Goal: Find specific page/section: Find specific page/section

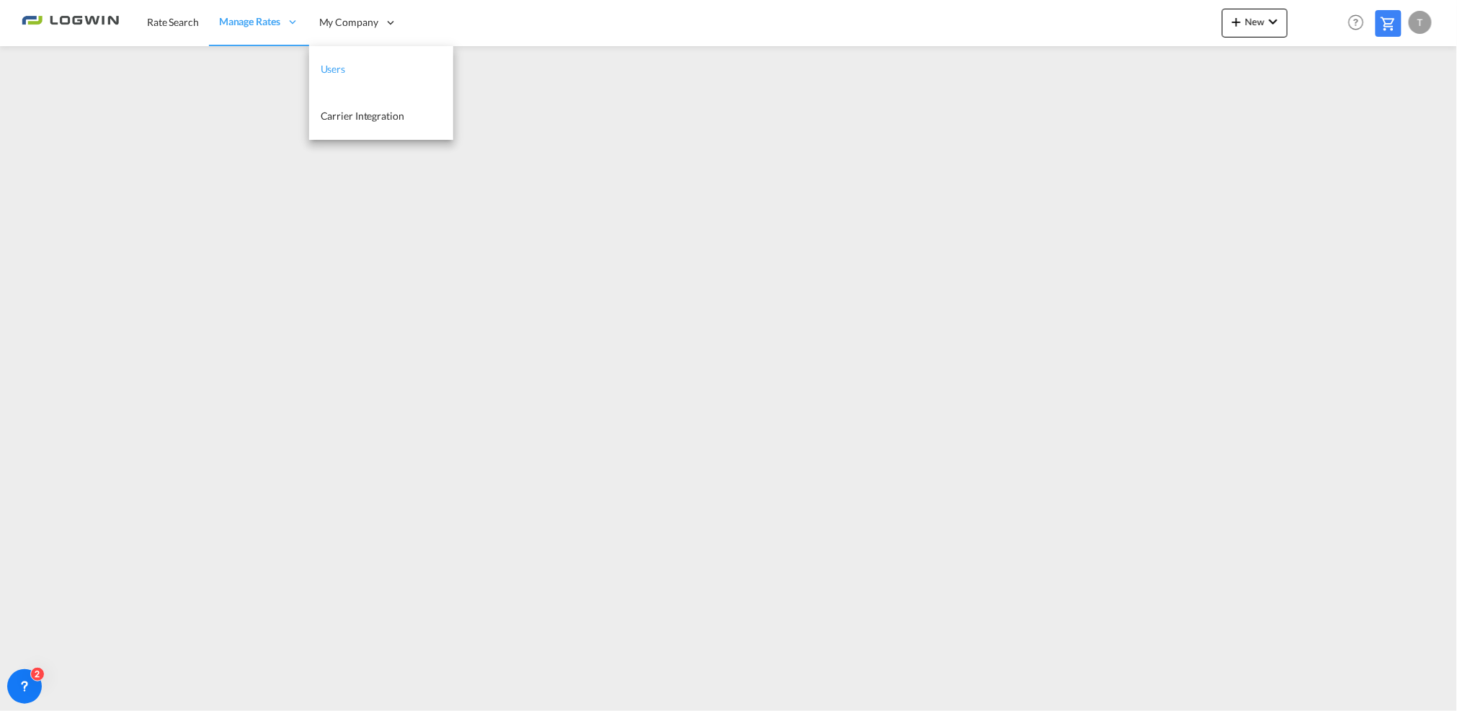
click at [344, 74] on span "Users" at bounding box center [333, 69] width 25 height 12
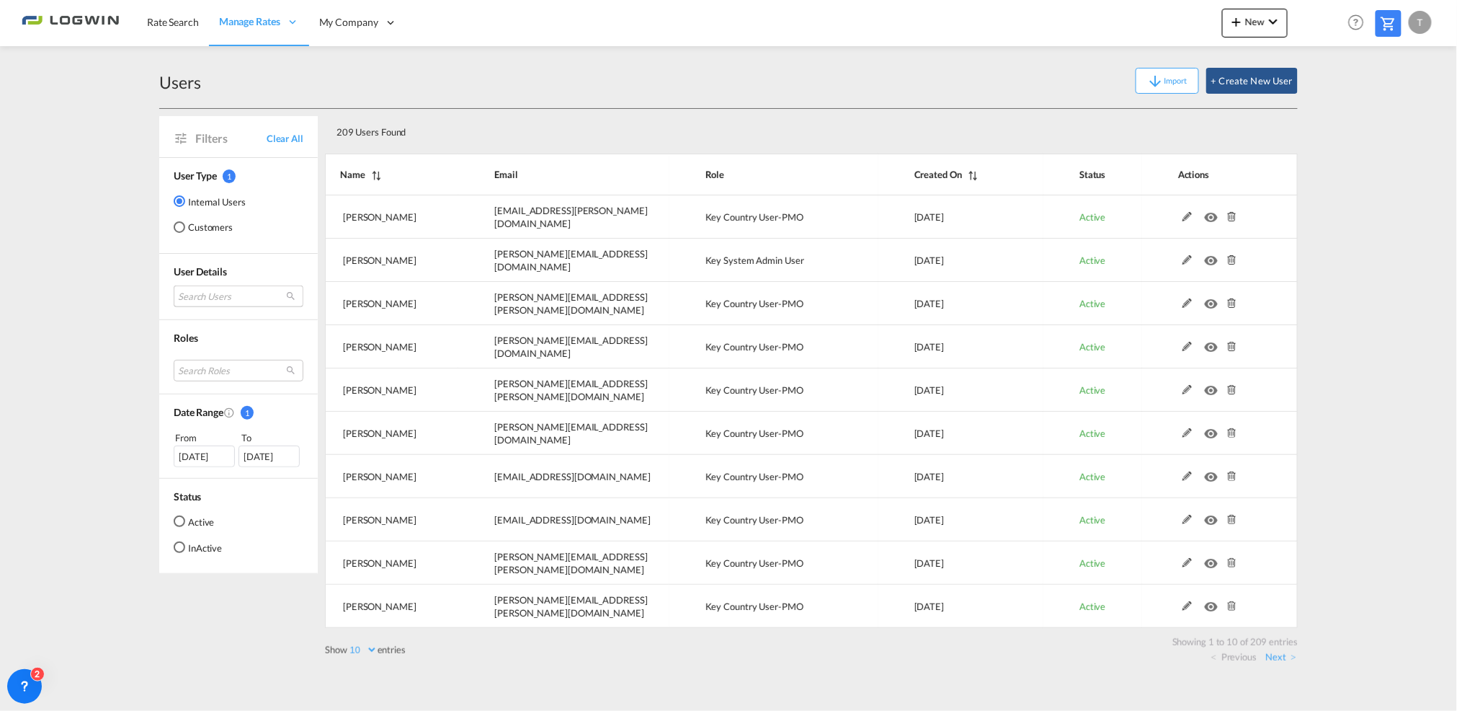
click at [235, 288] on md-select "Search Users timo Otto timo.otto@logwin-logistics.com diana Naths diana.naths@l…" at bounding box center [239, 296] width 130 height 22
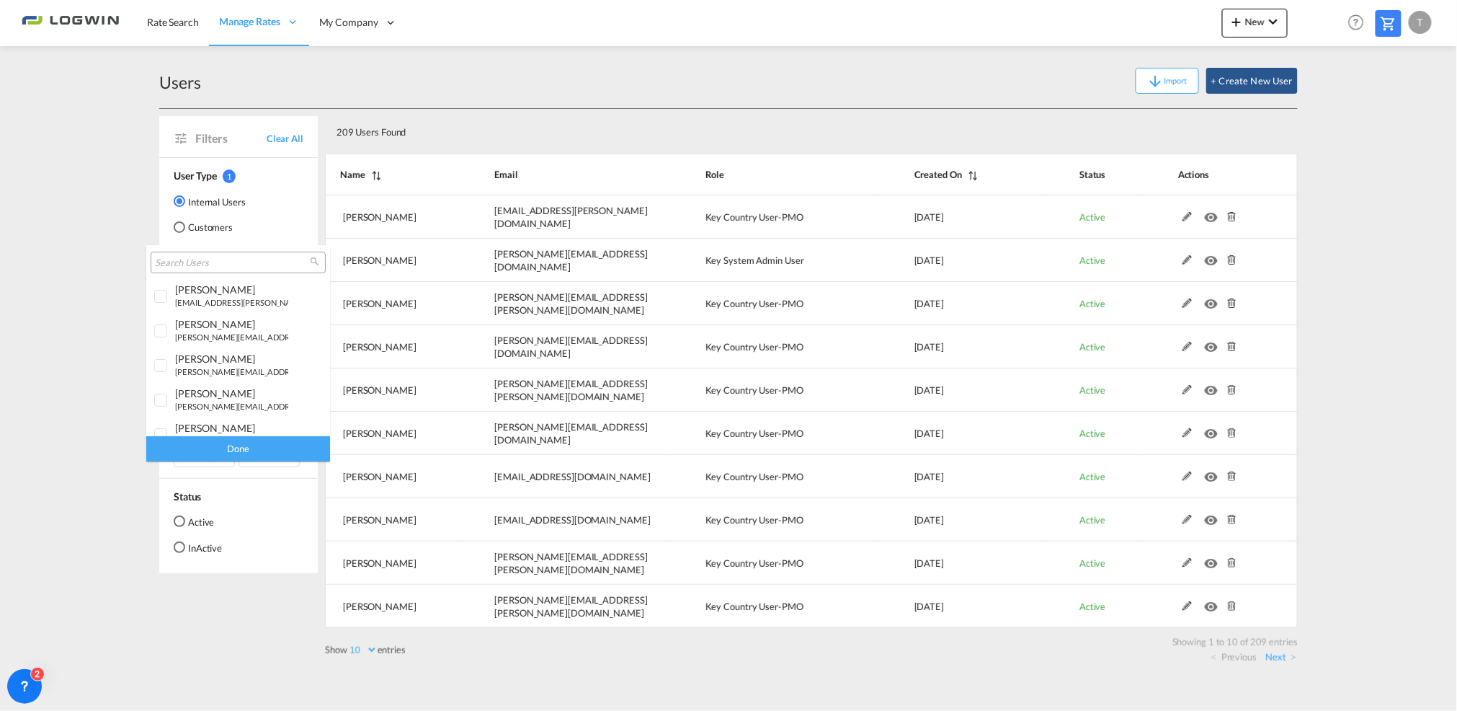
click at [222, 266] on input "search" at bounding box center [232, 263] width 155 height 13
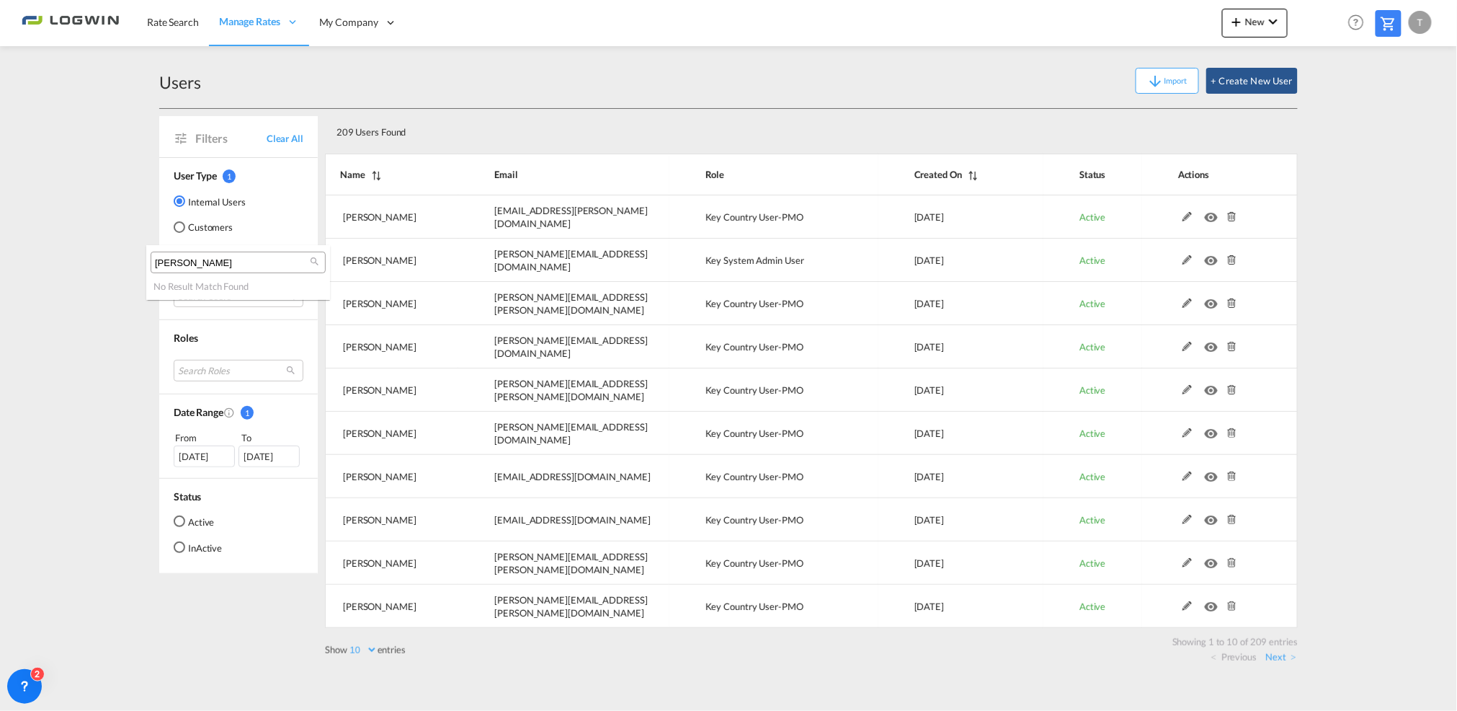
type input "[PERSON_NAME]"
drag, startPoint x: 512, startPoint y: 134, endPoint x: 513, endPoint y: 111, distance: 23.1
click at [511, 130] on md-backdrop at bounding box center [728, 355] width 1457 height 711
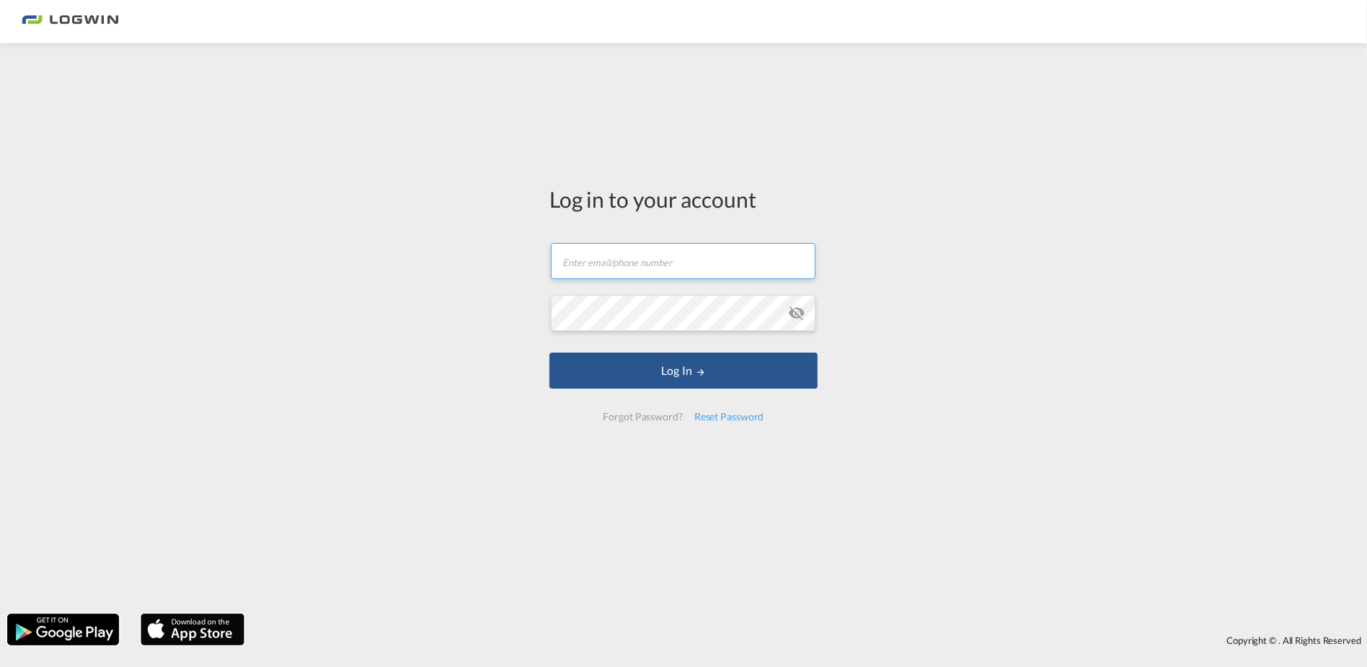
click at [593, 262] on input "text" at bounding box center [683, 261] width 265 height 36
type input "[EMAIL_ADDRESS][PERSON_NAME][DOMAIN_NAME]"
click at [549, 352] on button "Log In" at bounding box center [683, 370] width 268 height 36
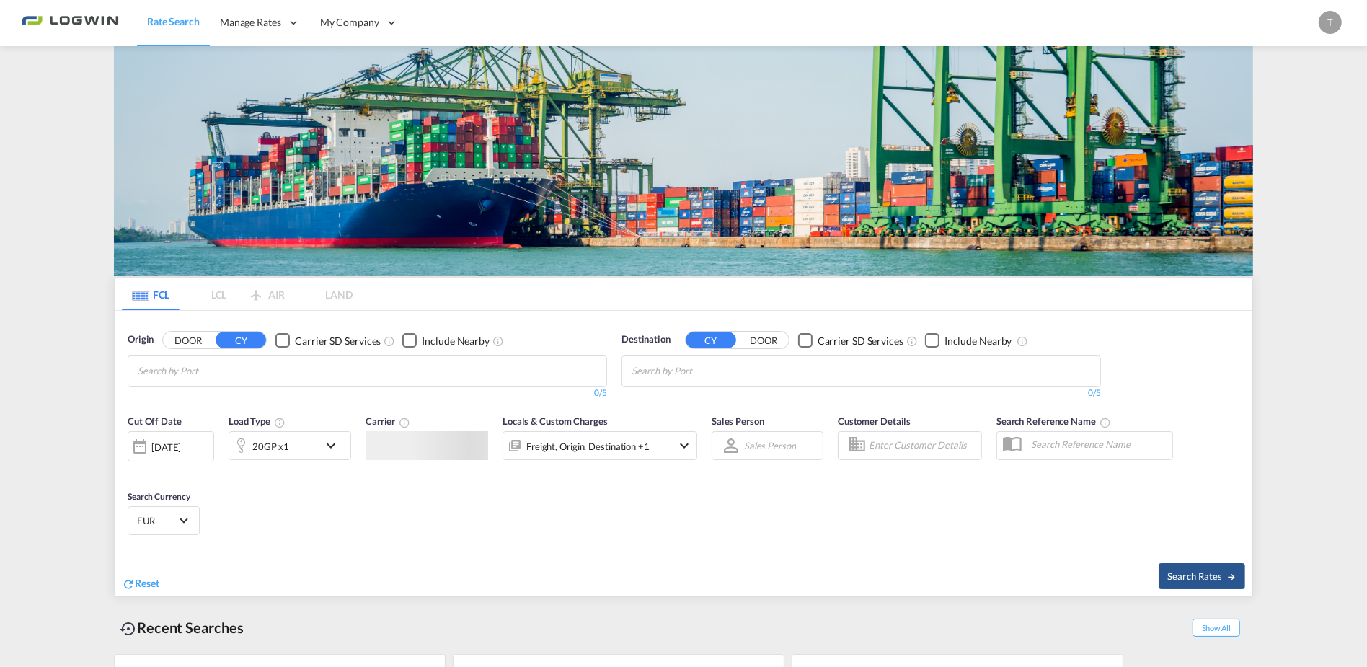
click at [327, 311] on div "Origin DOOR CY Carrier SD Services Include Nearby 0/5 0/ Destination CY DOOR Ca…" at bounding box center [683, 359] width 1137 height 96
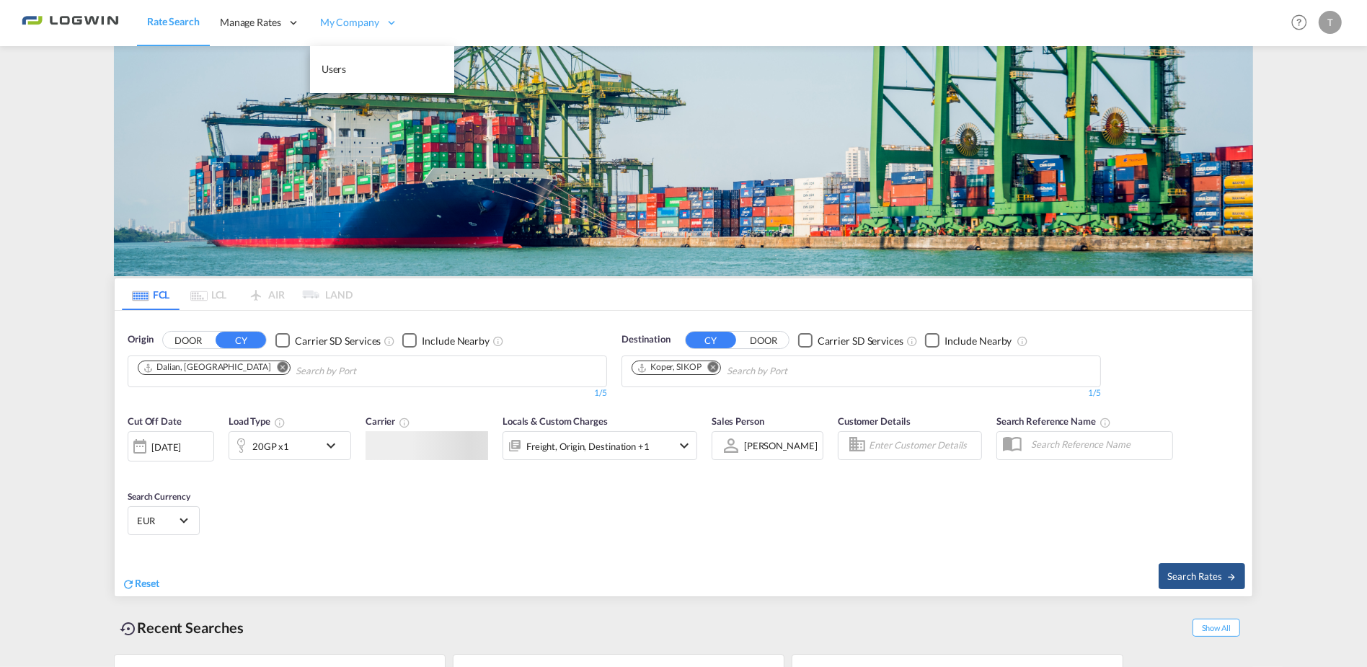
click at [365, 26] on span "My Company" at bounding box center [349, 22] width 59 height 14
click at [364, 72] on link "Users" at bounding box center [382, 69] width 144 height 47
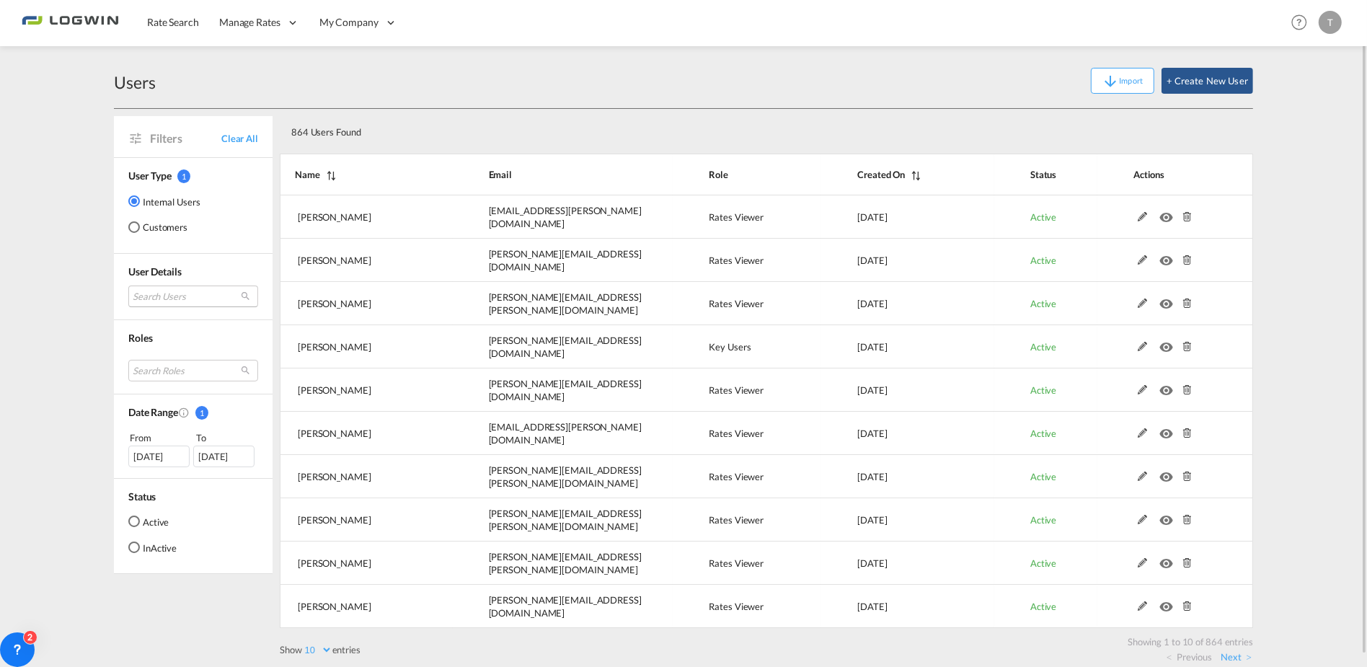
click at [182, 296] on md-select "Search Users [PERSON_NAME] [PERSON_NAME][EMAIL_ADDRESS][DOMAIN_NAME] [PERSON_NA…" at bounding box center [193, 296] width 130 height 22
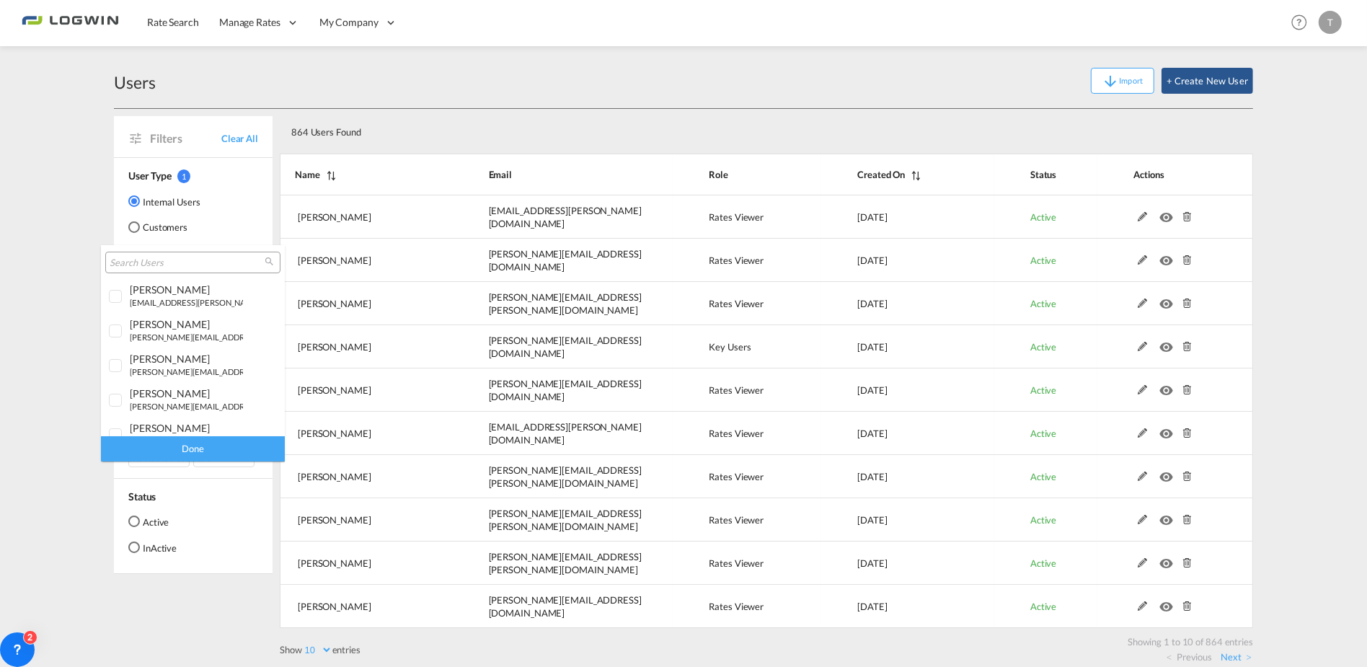
click at [177, 259] on input "search" at bounding box center [187, 263] width 155 height 13
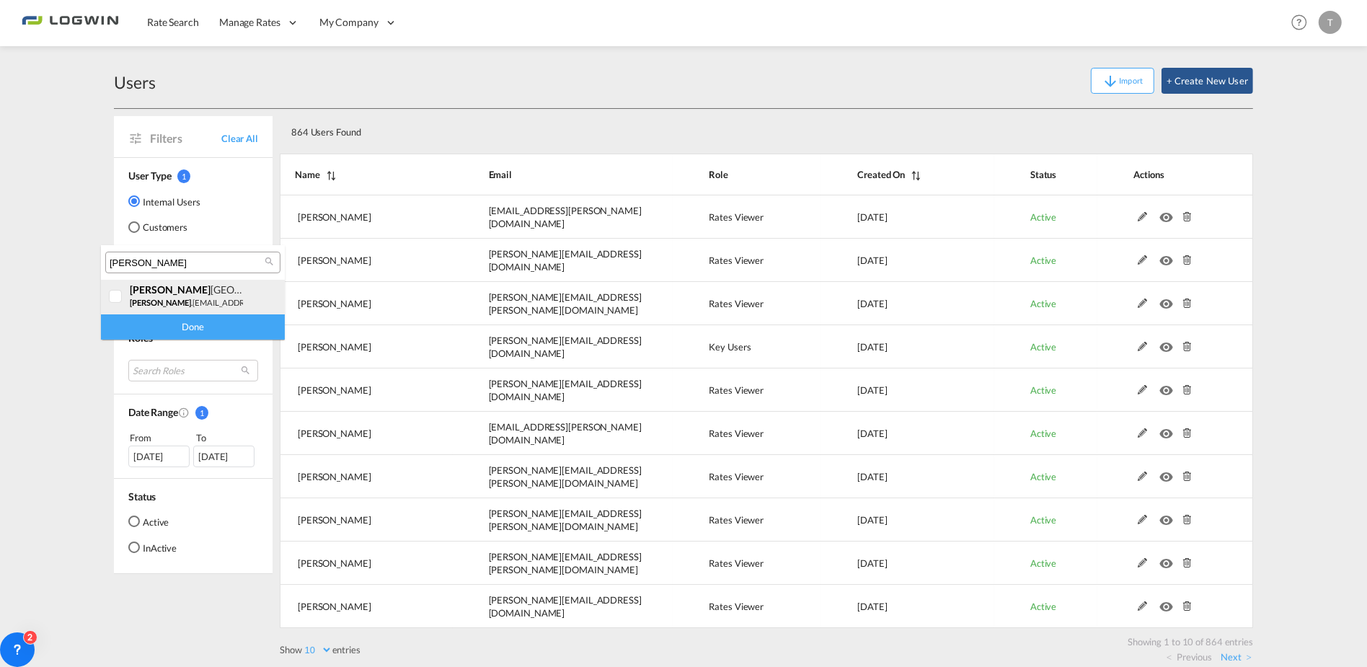
type input "[PERSON_NAME]"
click at [211, 298] on small "[PERSON_NAME] .[EMAIL_ADDRESS][DOMAIN_NAME]" at bounding box center [227, 302] width 195 height 9
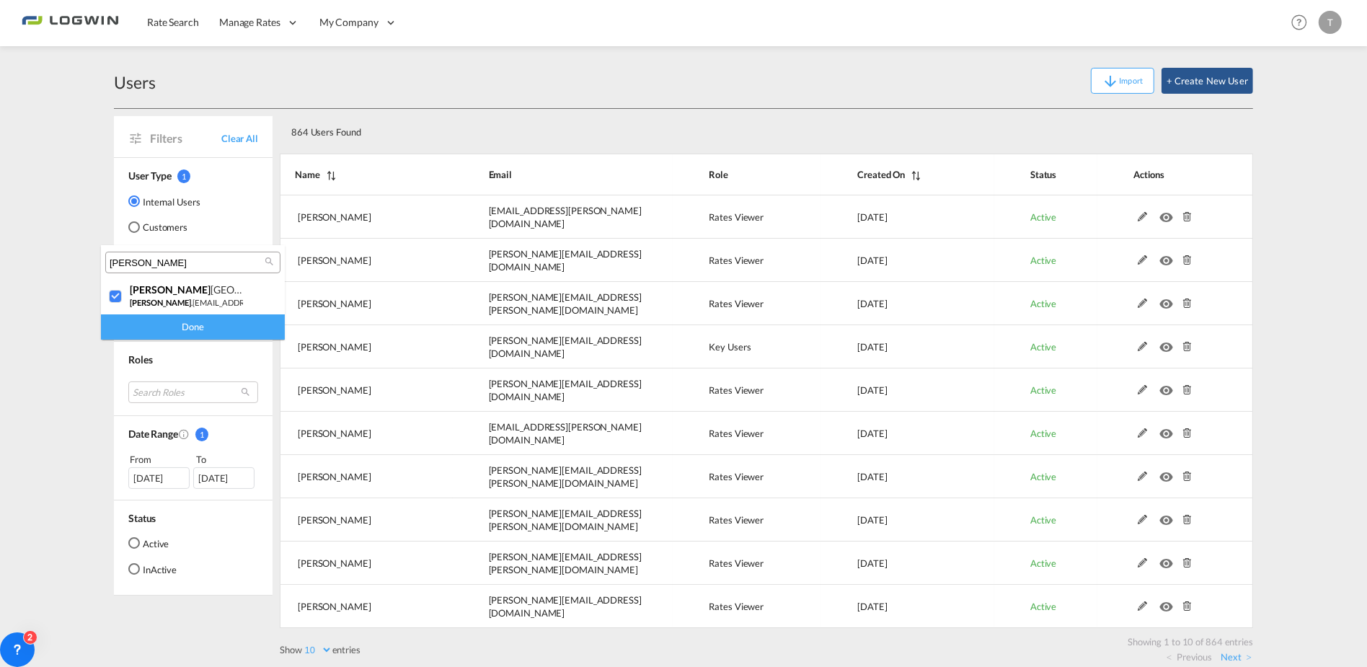
click at [182, 324] on div "Done" at bounding box center [193, 326] width 184 height 25
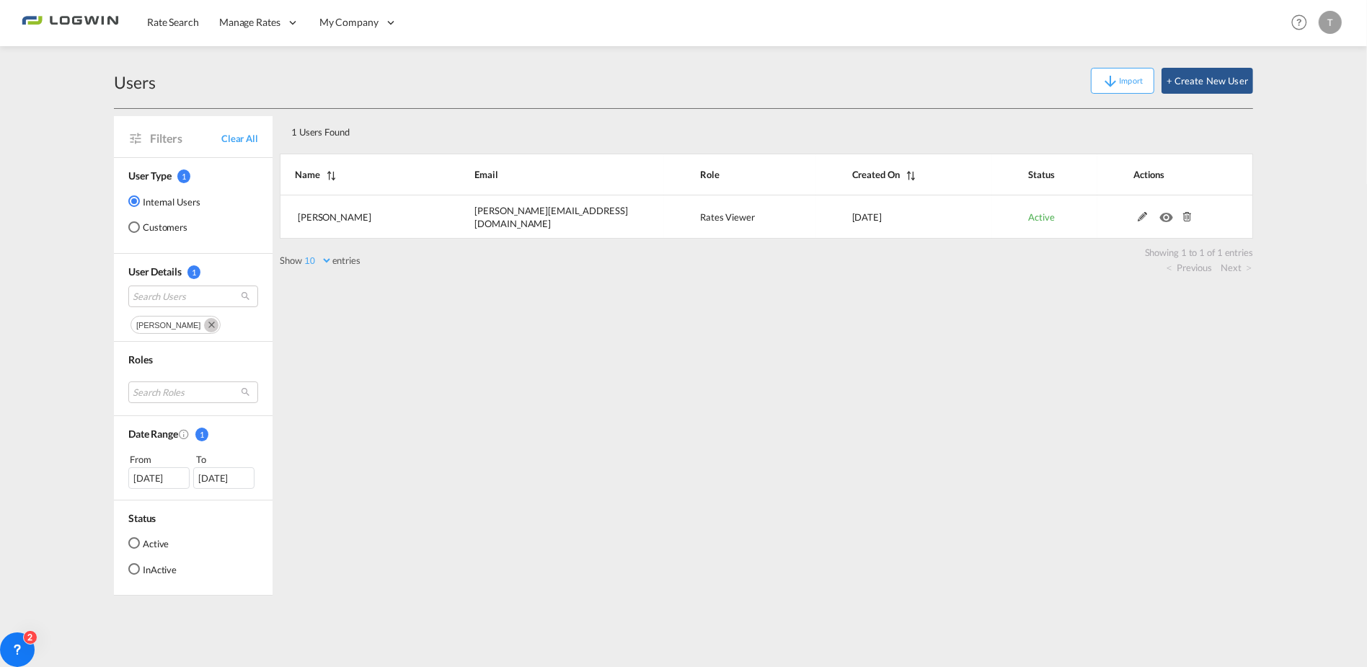
click at [722, 438] on div "1 Users Found Show 10 25 50 100 entries Search: Name Email Role Created On Stat…" at bounding box center [766, 352] width 973 height 487
click at [923, 419] on div "1 Users Found Show 10 25 50 100 entries Search: Name Email Role Created On Stat…" at bounding box center [766, 352] width 973 height 487
click at [14, 117] on md-content "Rate Search Manage Rates Contract Rates Maintain Rates Single Update Bulk Updat…" at bounding box center [683, 333] width 1367 height 667
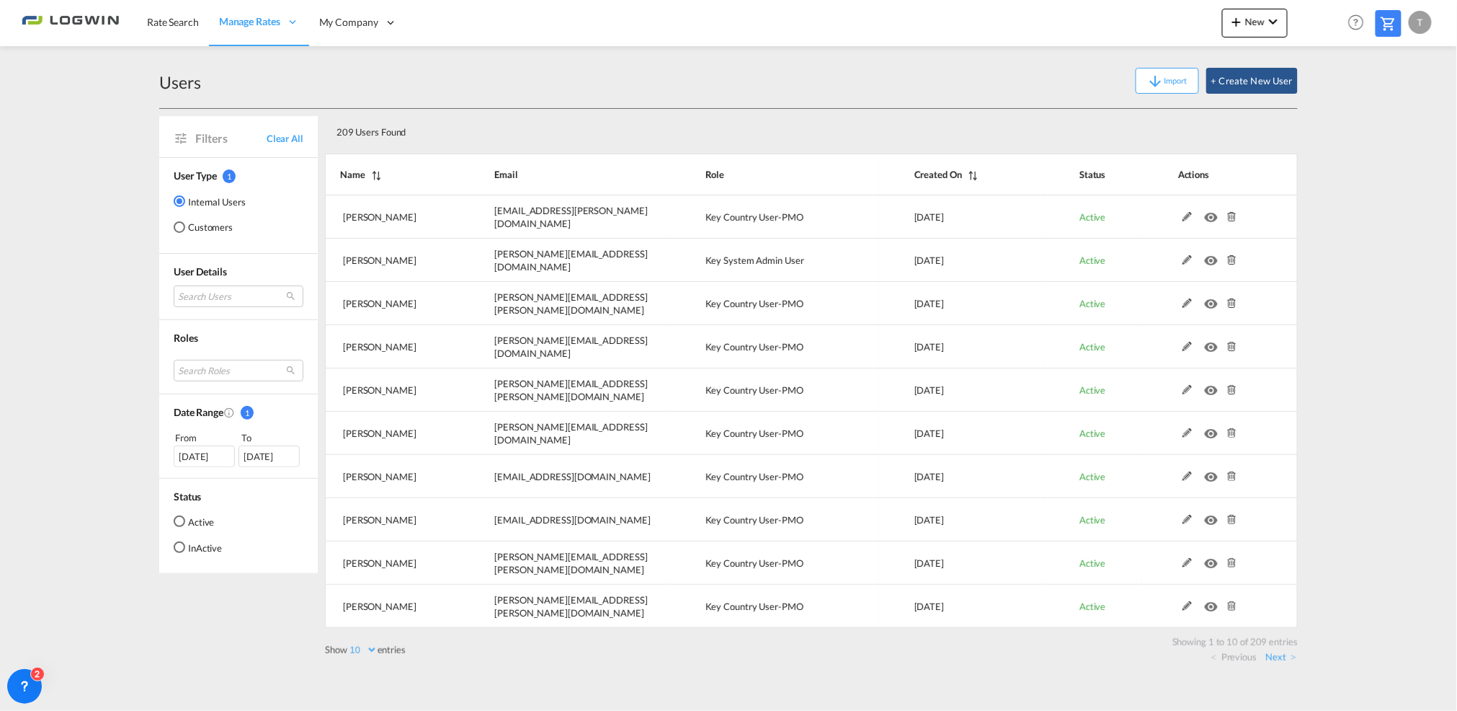
click at [621, 91] on div "Import + Create New User" at bounding box center [749, 81] width 1097 height 26
click at [1273, 24] on md-icon "icon-chevron-down" at bounding box center [1273, 21] width 17 height 17
click at [1385, 98] on md-backdrop at bounding box center [728, 355] width 1457 height 711
click at [346, 16] on span "My Company" at bounding box center [348, 22] width 59 height 14
click at [346, 64] on span "Users" at bounding box center [333, 68] width 25 height 12
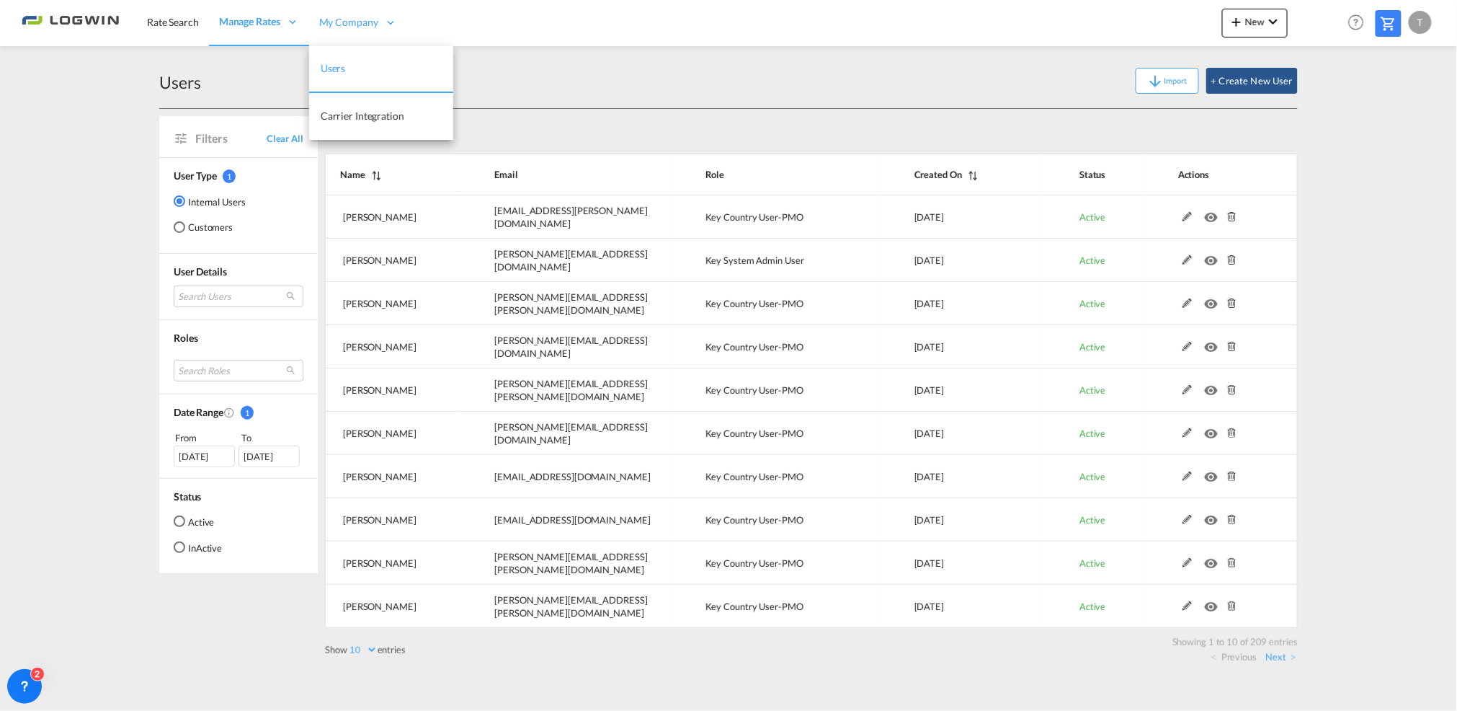
click at [337, 27] on span "My Company" at bounding box center [348, 22] width 59 height 14
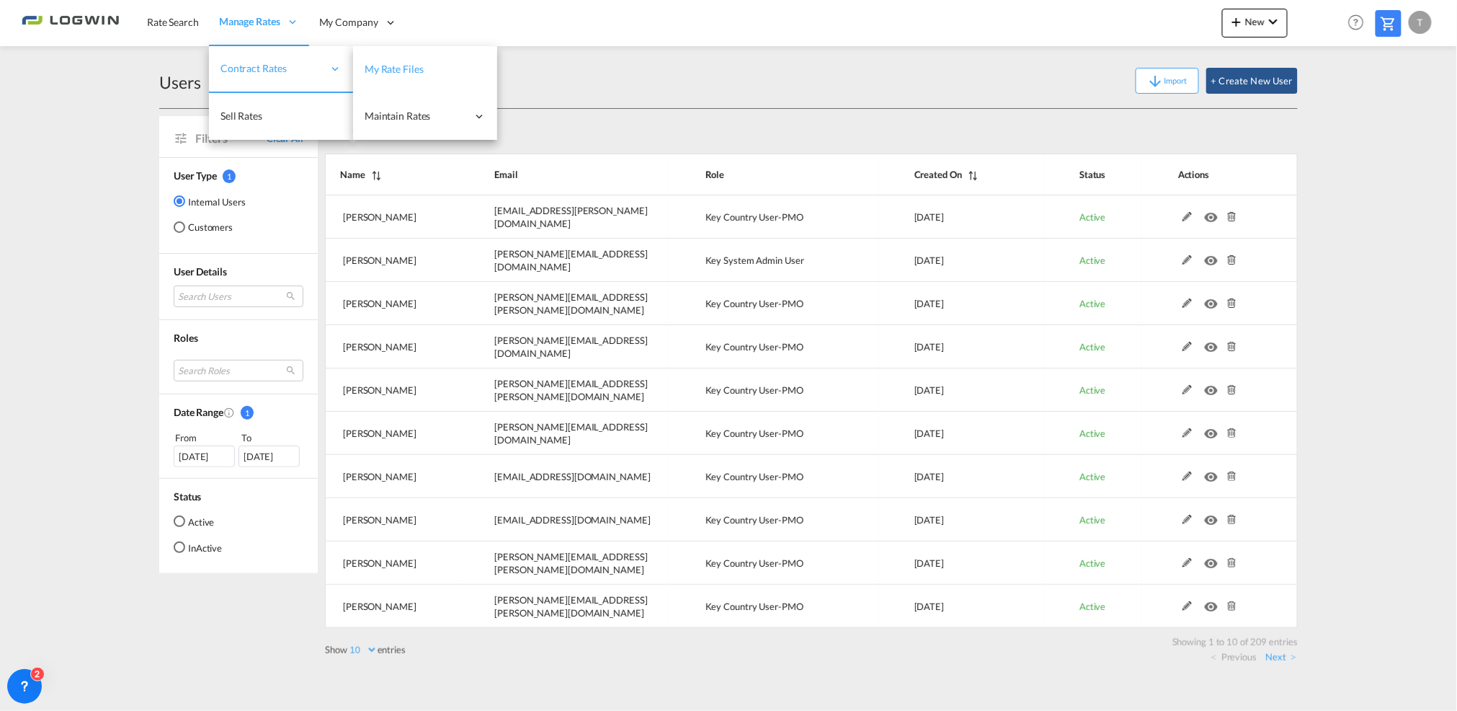
click at [381, 68] on span "My Rate Files" at bounding box center [394, 69] width 59 height 12
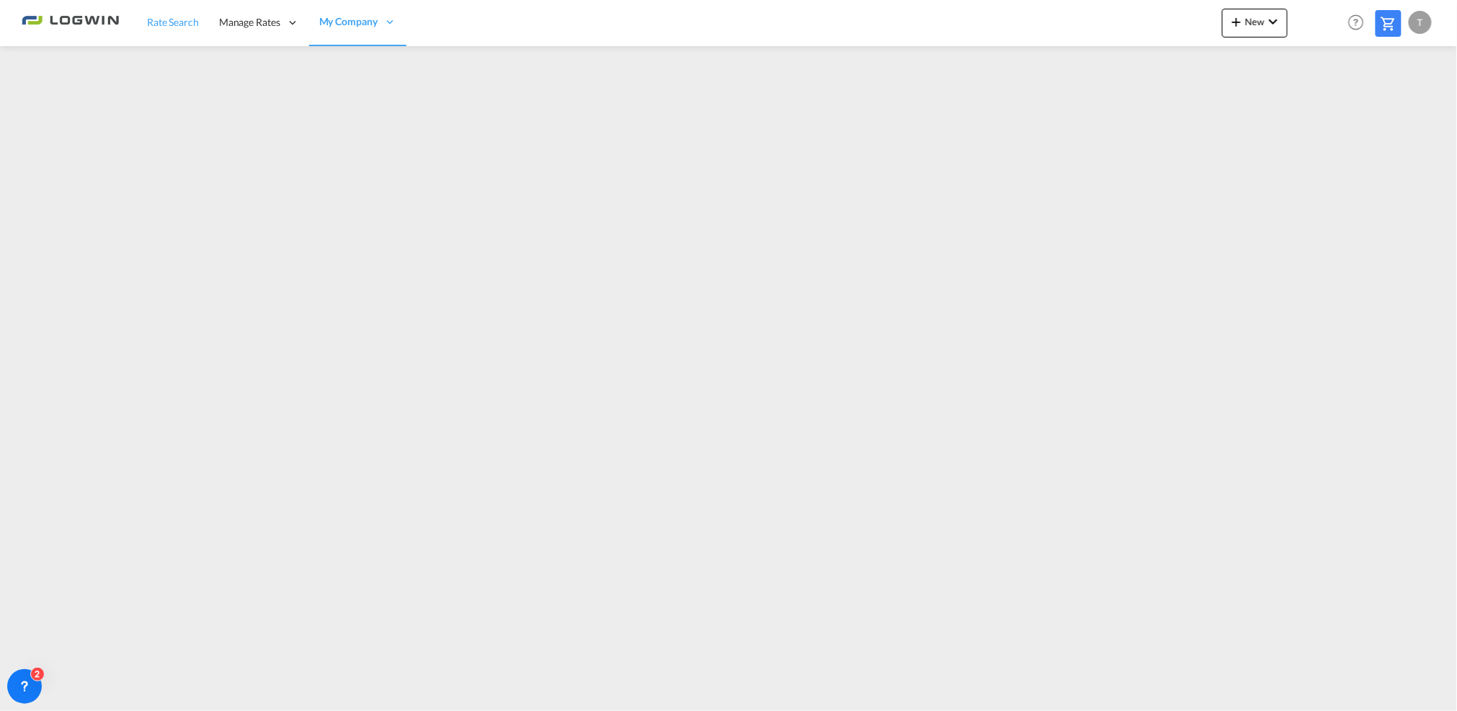
click at [182, 25] on span "Rate Search" at bounding box center [173, 22] width 52 height 12
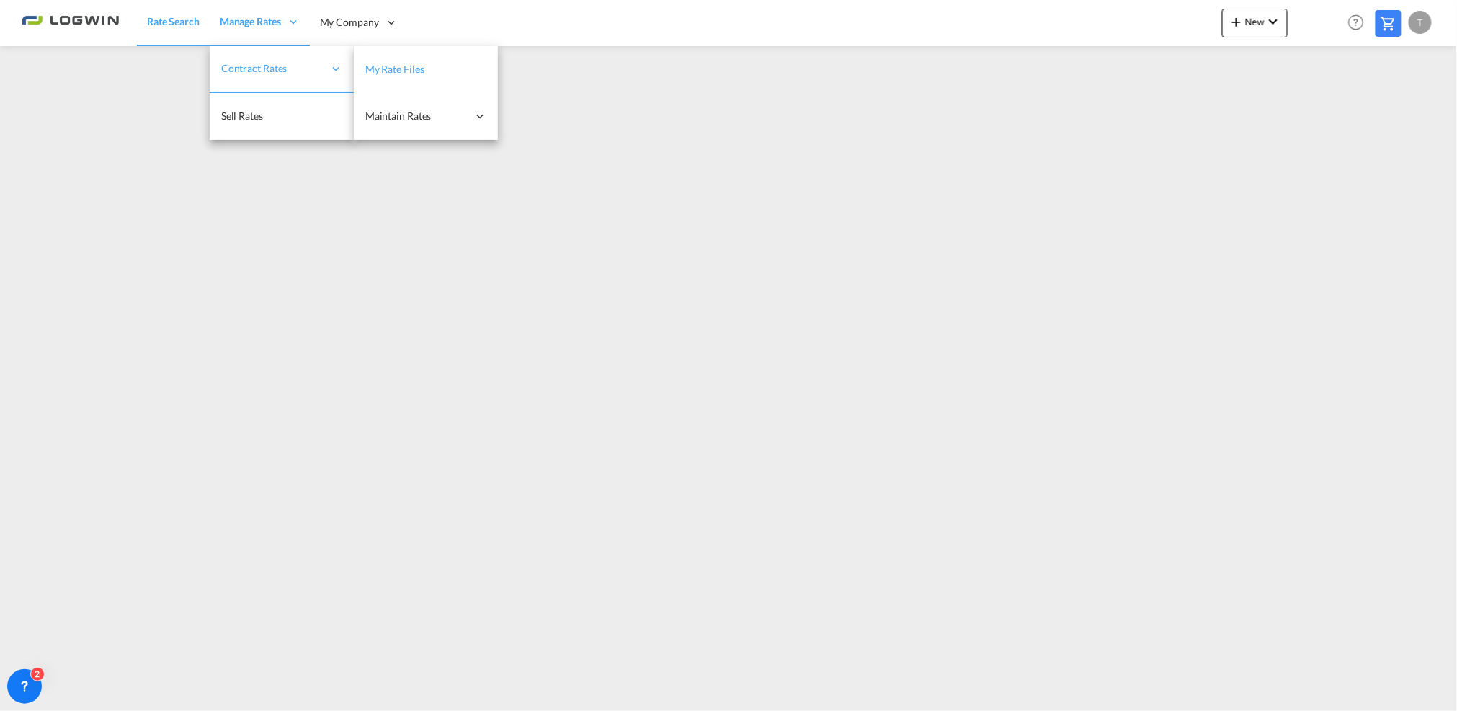
click at [401, 71] on span "My Rate Files" at bounding box center [394, 69] width 59 height 12
